Goal: Task Accomplishment & Management: Manage account settings

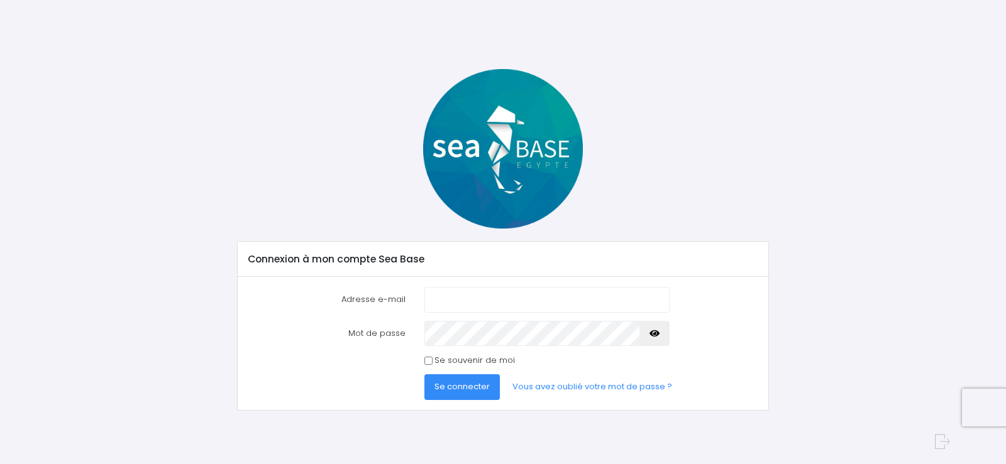
type input "[EMAIL_ADDRESS][DOMAIN_NAME]"
click at [428, 359] on input "Se souvenir de moi" at bounding box center [428, 361] width 8 height 8
checkbox input "true"
click at [457, 387] on span "Se connecter" at bounding box center [461, 387] width 55 height 12
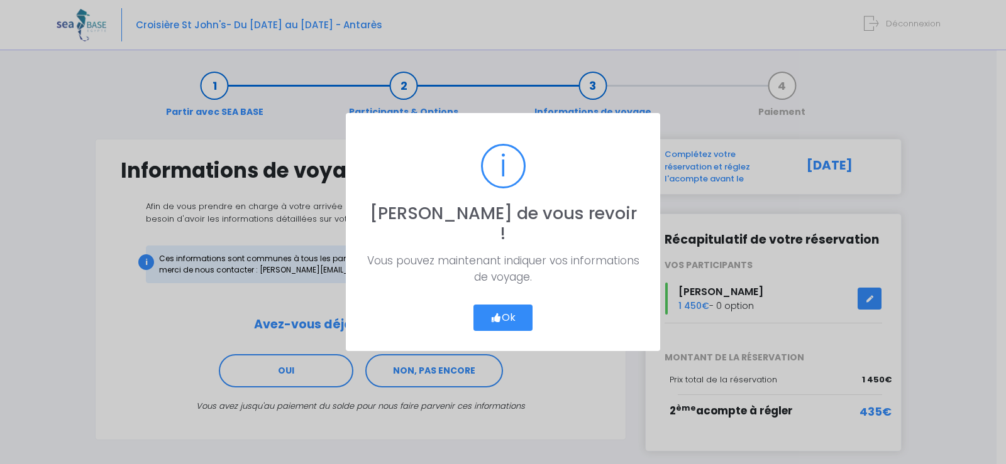
click at [510, 307] on button "Ok" at bounding box center [502, 318] width 59 height 26
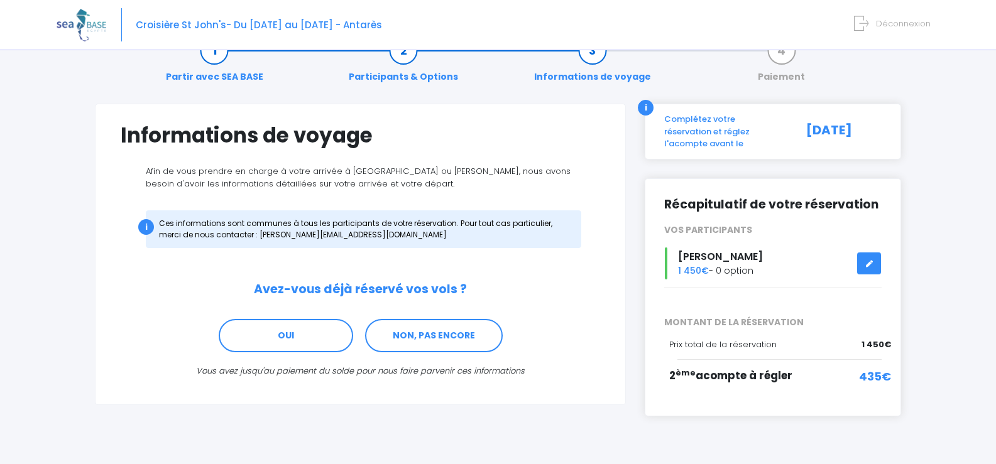
scroll to position [52, 0]
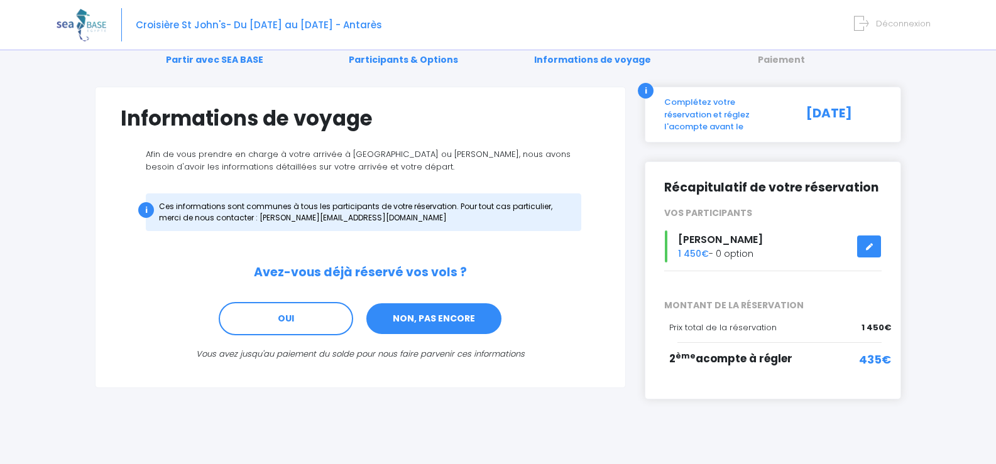
click at [463, 317] on link "NON, PAS ENCORE" at bounding box center [434, 319] width 138 height 34
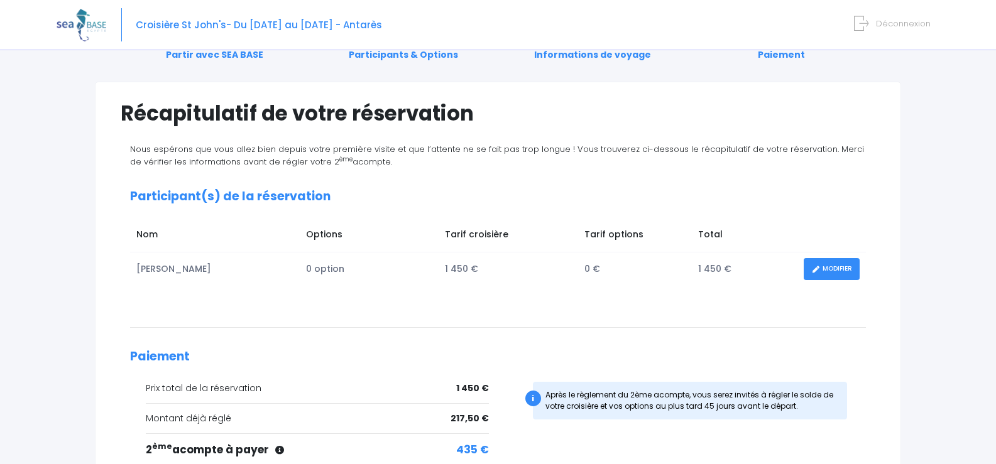
scroll to position [57, 0]
click at [835, 268] on link "MODIFIER" at bounding box center [832, 270] width 56 height 22
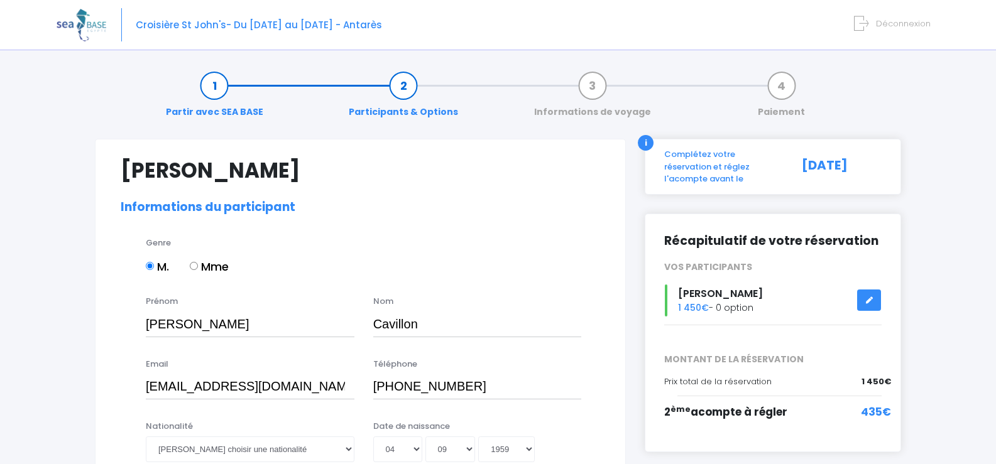
select select "N4"
